Goal: Communication & Community: Connect with others

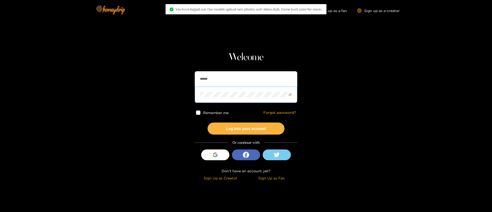
click at [215, 90] on span at bounding box center [246, 95] width 103 height 16
click at [216, 79] on input "******" at bounding box center [246, 78] width 103 height 15
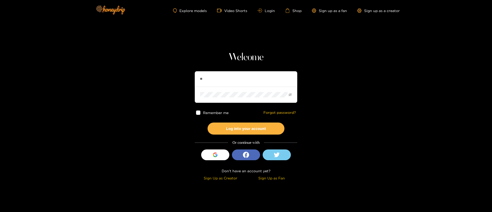
type input "*"
type input "**********"
click at [236, 128] on button "Log into your account" at bounding box center [246, 129] width 77 height 12
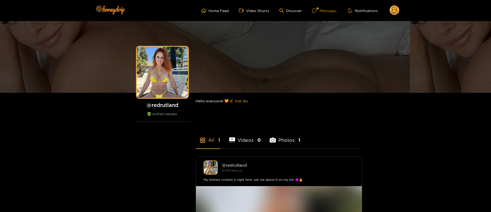
click at [328, 12] on div "Messages" at bounding box center [324, 11] width 25 height 6
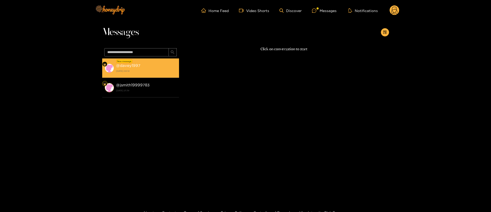
click at [156, 72] on strong "[DATE] 00:12" at bounding box center [146, 71] width 60 height 5
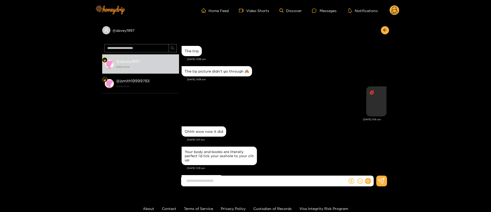
scroll to position [517, 0]
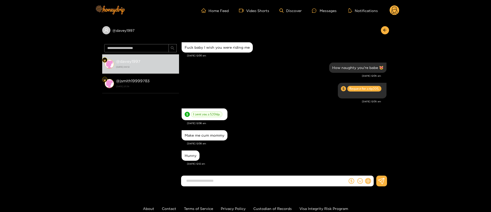
click at [369, 179] on icon at bounding box center [368, 181] width 6 height 6
click at [375, 171] on button at bounding box center [378, 169] width 18 height 12
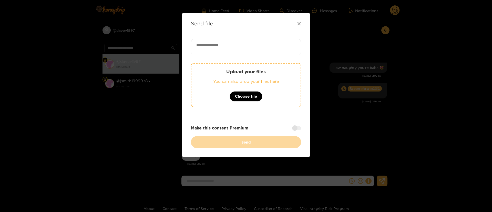
click at [298, 25] on div "Send file" at bounding box center [246, 24] width 110 height 6
click at [298, 25] on icon at bounding box center [298, 23] width 3 height 3
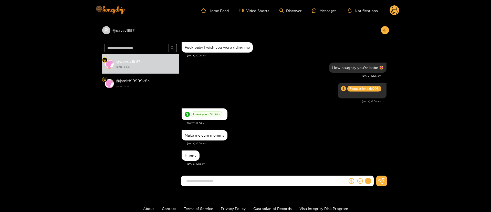
click at [391, 10] on circle at bounding box center [395, 10] width 10 height 10
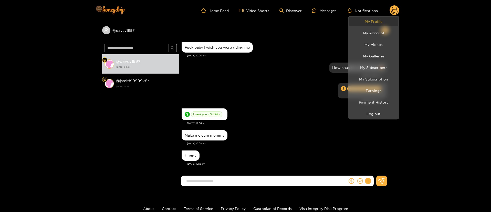
click at [377, 19] on link "My Profile" at bounding box center [374, 21] width 49 height 9
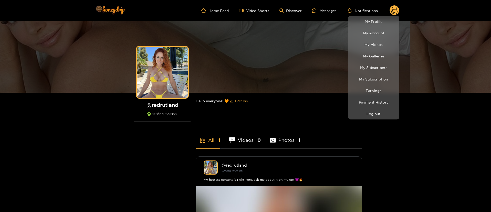
click at [176, 61] on div at bounding box center [245, 106] width 491 height 212
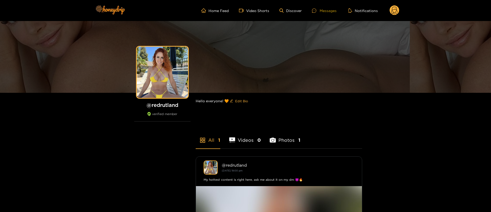
click at [326, 10] on div "Messages" at bounding box center [324, 11] width 25 height 6
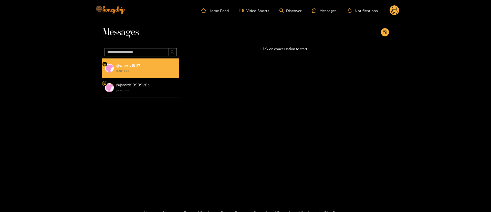
click at [155, 68] on div "@ davey1997 [DATE] 00:12" at bounding box center [146, 68] width 60 height 12
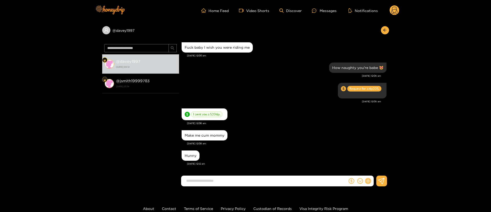
scroll to position [517, 0]
click at [370, 182] on icon at bounding box center [368, 181] width 6 height 6
click at [384, 169] on button at bounding box center [378, 169] width 18 height 12
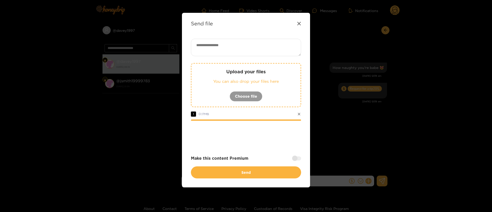
click at [229, 52] on textarea at bounding box center [246, 47] width 110 height 17
paste textarea "****"
type textarea "****"
click at [271, 148] on div "**** Upload your files You can also drop your files here Choose file 1 0.17 MB …" at bounding box center [246, 109] width 110 height 140
click at [258, 146] on div "**** Upload your files You can also drop your files here Choose file 1 0.17 MB …" at bounding box center [246, 109] width 110 height 140
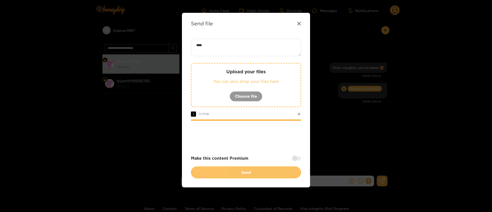
click at [253, 172] on button "Send" at bounding box center [246, 172] width 110 height 12
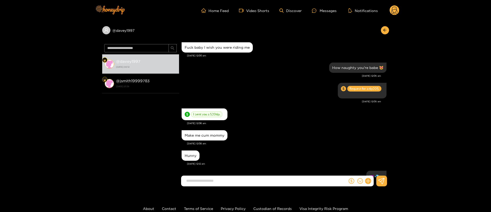
scroll to position [557, 0]
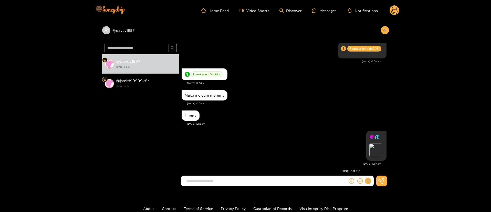
click at [350, 180] on icon "dollar" at bounding box center [352, 181] width 6 height 6
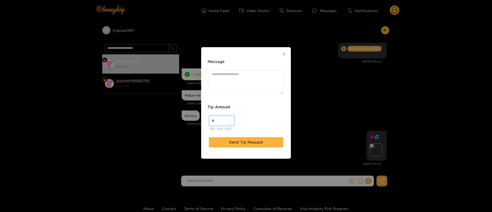
click at [219, 117] on input "*" at bounding box center [221, 121] width 25 height 10
type input "**"
click at [247, 145] on button "Send Tip Request" at bounding box center [246, 142] width 74 height 10
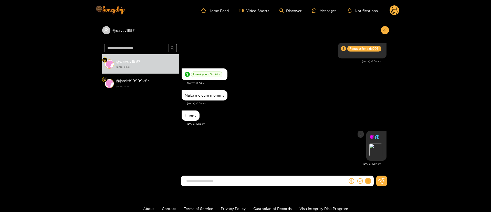
scroll to position [583, 0]
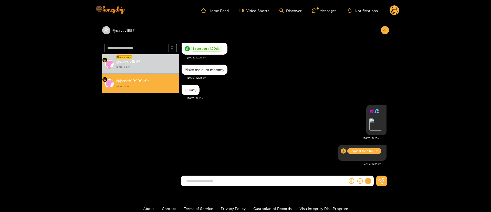
click at [145, 92] on li "@ jsmith19999783 [DATE] 21:39" at bounding box center [140, 83] width 77 height 19
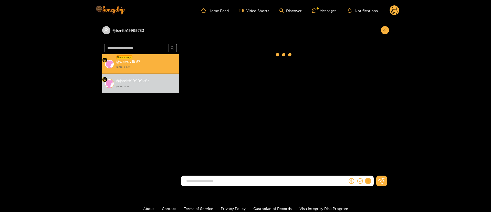
click at [160, 69] on strong "[DATE] 00:19" at bounding box center [146, 67] width 60 height 5
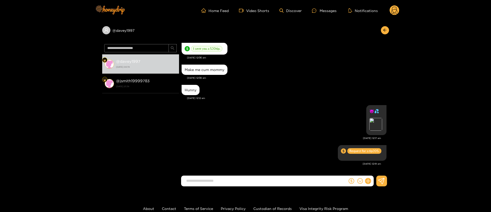
scroll to position [542, 0]
click at [395, 7] on circle at bounding box center [395, 10] width 10 height 10
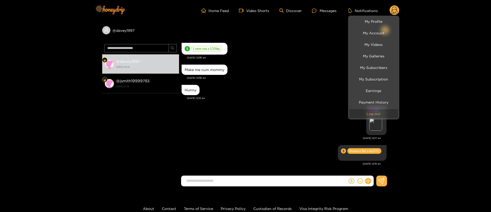
click at [368, 114] on button "Log out" at bounding box center [374, 113] width 49 height 9
